Goal: Entertainment & Leisure: Consume media (video, audio)

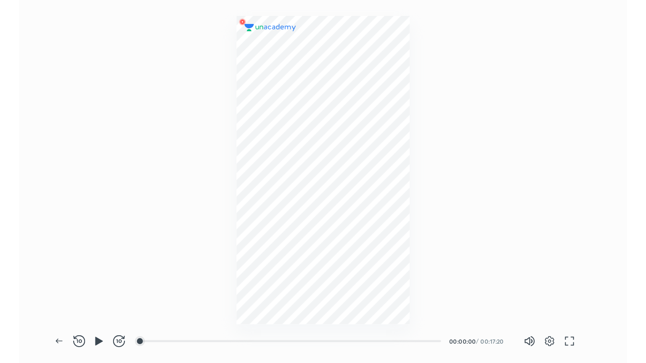
scroll to position [307, 513]
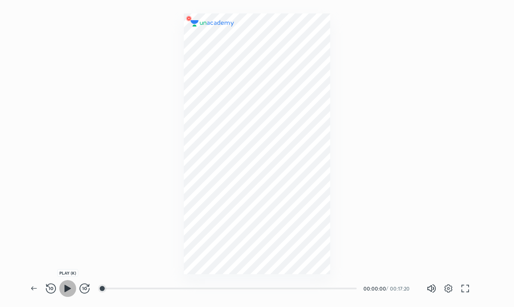
click at [61, 288] on span "button" at bounding box center [67, 288] width 13 height 10
click at [465, 289] on icon "button" at bounding box center [465, 288] width 10 height 10
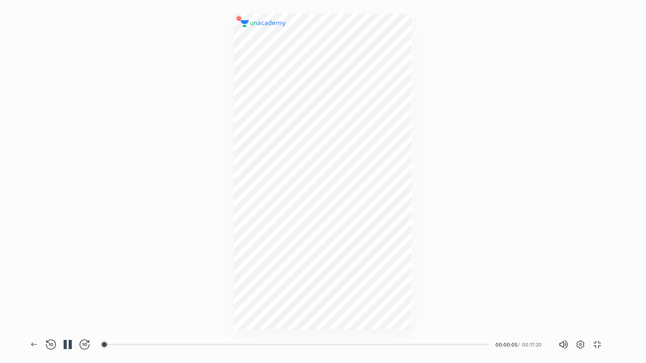
scroll to position [363, 646]
drag, startPoint x: 414, startPoint y: 340, endPoint x: 340, endPoint y: 180, distance: 175.3
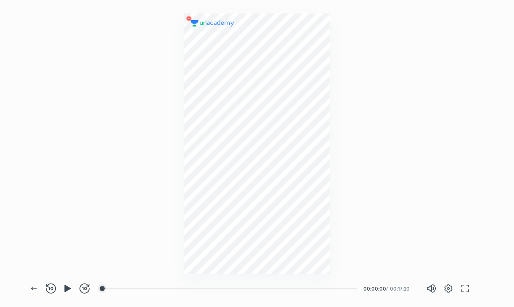
scroll to position [307, 513]
click at [107, 289] on div at bounding box center [106, 288] width 7 height 7
click at [128, 251] on div at bounding box center [257, 137] width 514 height 274
click at [62, 293] on span "button" at bounding box center [67, 288] width 13 height 10
click at [109, 290] on div at bounding box center [108, 288] width 7 height 7
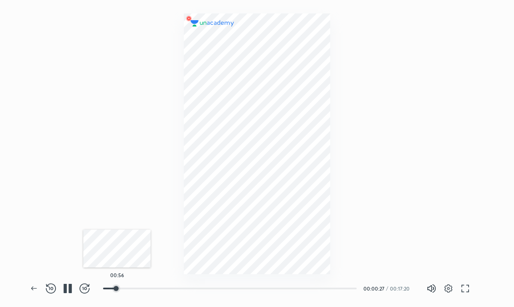
drag, startPoint x: 109, startPoint y: 289, endPoint x: 117, endPoint y: 290, distance: 7.6
click at [117, 290] on div at bounding box center [116, 288] width 7 height 7
click at [114, 291] on div at bounding box center [113, 288] width 7 height 7
click at [68, 291] on icon "button" at bounding box center [68, 288] width 10 height 10
click at [64, 294] on button "button" at bounding box center [67, 288] width 17 height 17
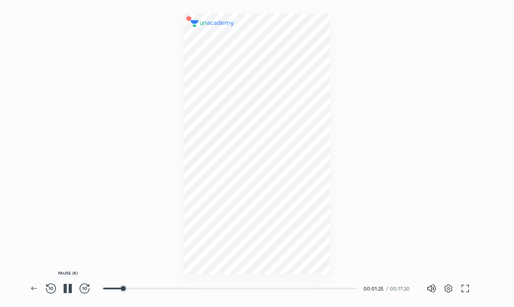
click at [69, 289] on icon "button" at bounding box center [70, 288] width 3 height 9
click at [65, 290] on icon "button" at bounding box center [67, 288] width 6 height 7
click at [65, 291] on icon "button" at bounding box center [64, 288] width 3 height 9
click at [50, 285] on button "button" at bounding box center [50, 288] width 17 height 17
click at [87, 280] on div "FORWARD (L)" at bounding box center [84, 288] width 17 height 17
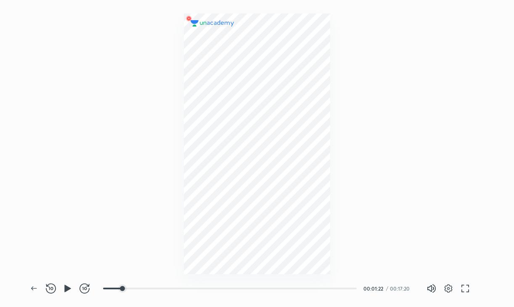
click at [94, 280] on div "Back REWIND (J) PLAY (K) FORWARD (L) 01:24 00:01:22 / 00:17:20 Volume (M) 100% …" at bounding box center [258, 288] width 464 height 37
click at [83, 293] on button "button" at bounding box center [84, 288] width 17 height 17
click at [74, 288] on button "button" at bounding box center [67, 288] width 17 height 17
click at [125, 133] on div at bounding box center [257, 137] width 514 height 274
click at [318, 174] on div at bounding box center [257, 143] width 147 height 261
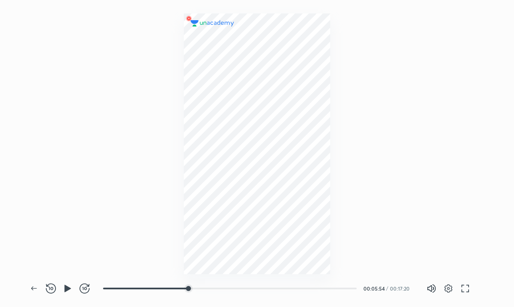
click at [62, 281] on div "PLAY (K)" at bounding box center [67, 288] width 17 height 17
click at [64, 284] on icon "button" at bounding box center [68, 288] width 10 height 10
click at [457, 222] on div at bounding box center [257, 137] width 514 height 274
click at [69, 293] on icon "button" at bounding box center [70, 288] width 3 height 9
click at [140, 151] on div at bounding box center [257, 137] width 514 height 274
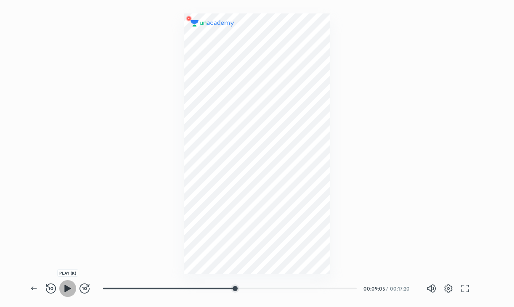
click at [72, 287] on icon "button" at bounding box center [68, 288] width 10 height 10
click at [67, 291] on icon "button" at bounding box center [68, 288] width 10 height 10
